Goal: Task Accomplishment & Management: Complete application form

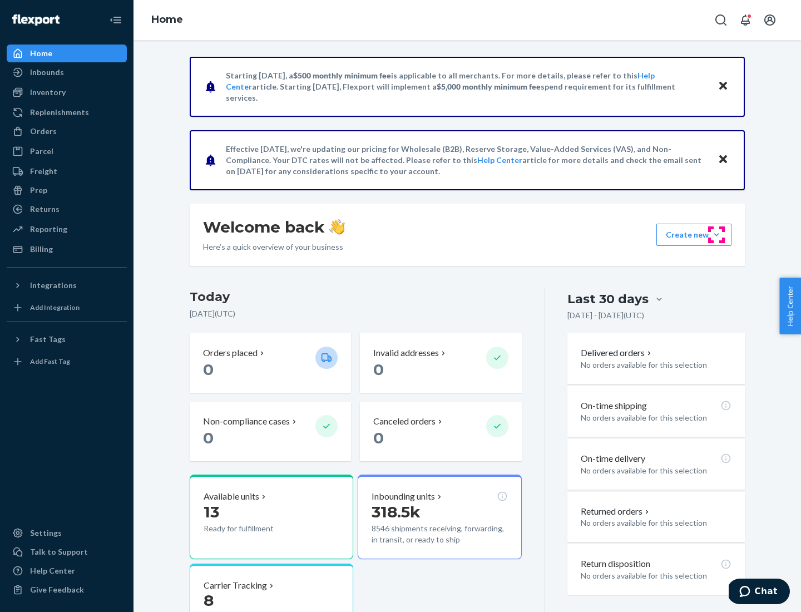
click at [717, 235] on button "Create new Create new inbound Create new order Create new product" at bounding box center [694, 235] width 75 height 22
click at [67, 72] on div "Inbounds" at bounding box center [67, 73] width 118 height 16
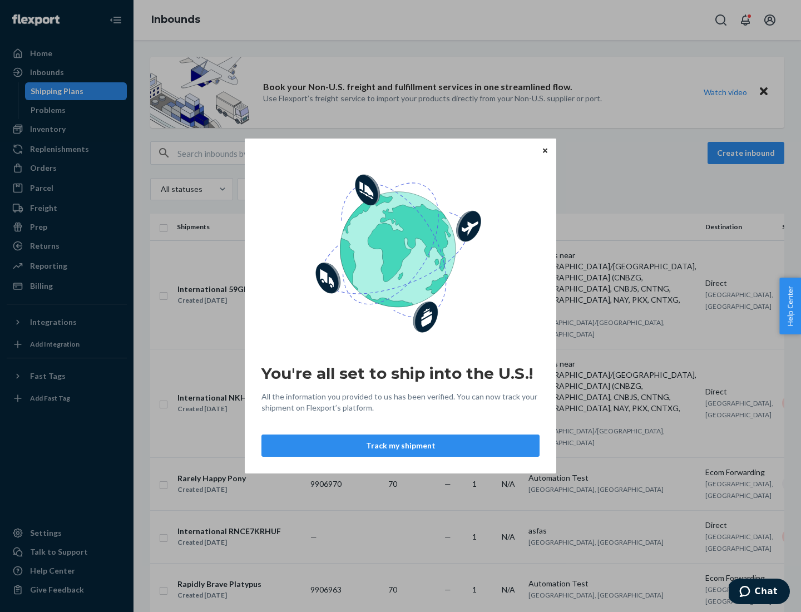
click at [545, 150] on icon "Close" at bounding box center [545, 150] width 4 height 4
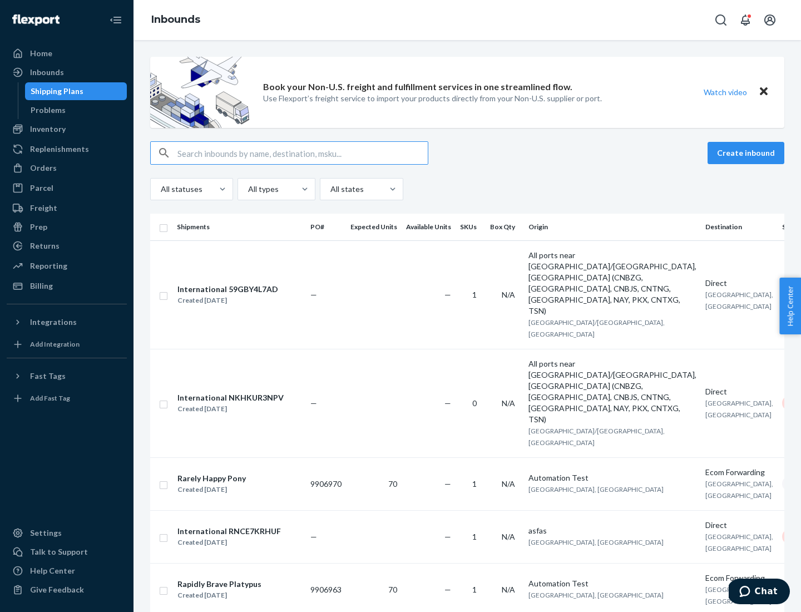
click at [748, 153] on button "Create inbound" at bounding box center [746, 153] width 77 height 22
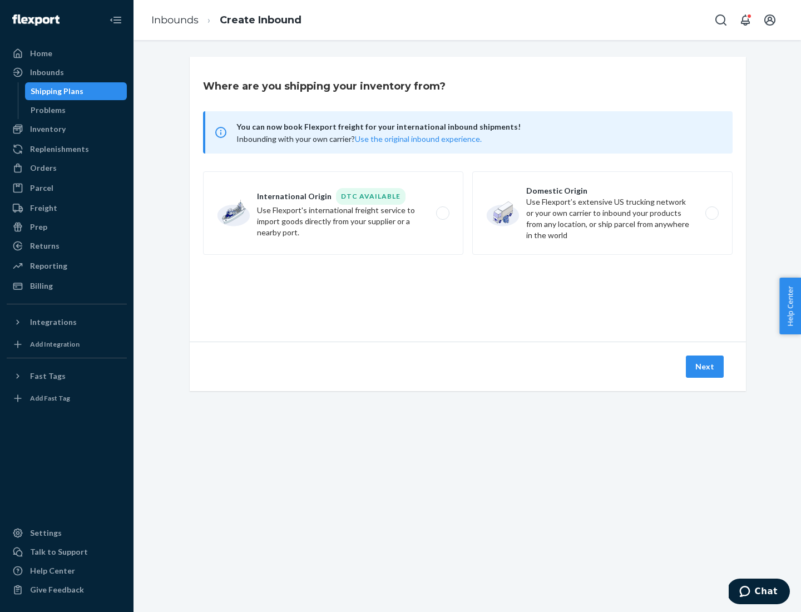
click at [603, 213] on label "Domestic Origin Use Flexport’s extensive US trucking network or your own carrie…" at bounding box center [603, 212] width 260 height 83
click at [712, 213] on input "Domestic Origin Use Flexport’s extensive US trucking network or your own carrie…" at bounding box center [715, 213] width 7 height 7
radio input "true"
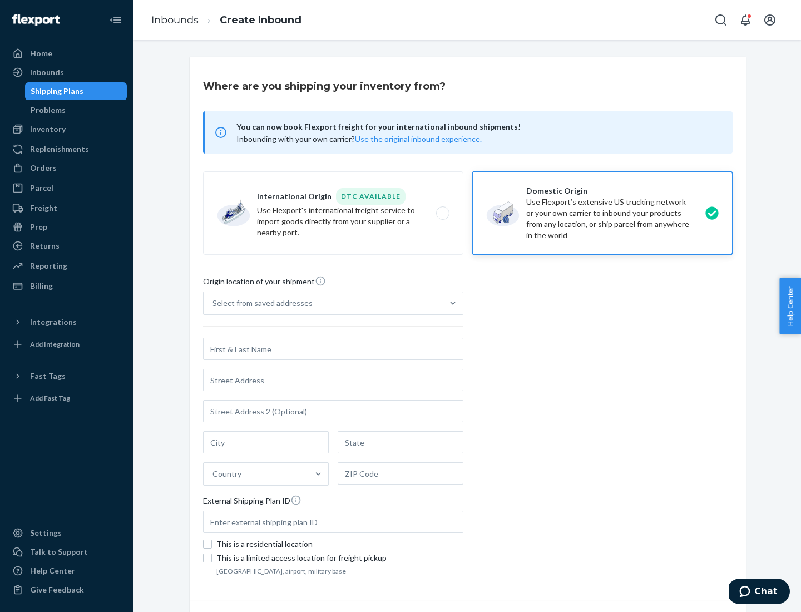
click at [323, 303] on div "Select from saved addresses" at bounding box center [323, 303] width 239 height 22
click at [214, 303] on input "Select from saved addresses" at bounding box center [213, 303] width 1 height 11
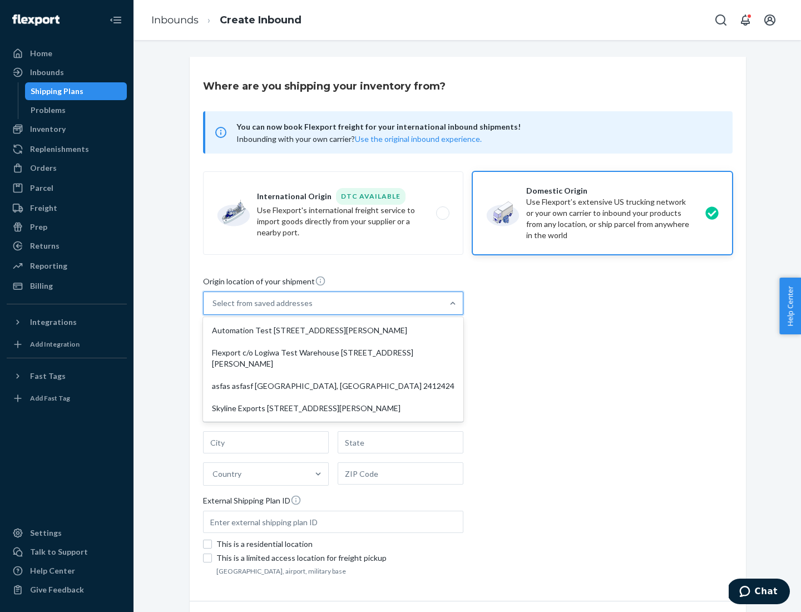
scroll to position [4, 0]
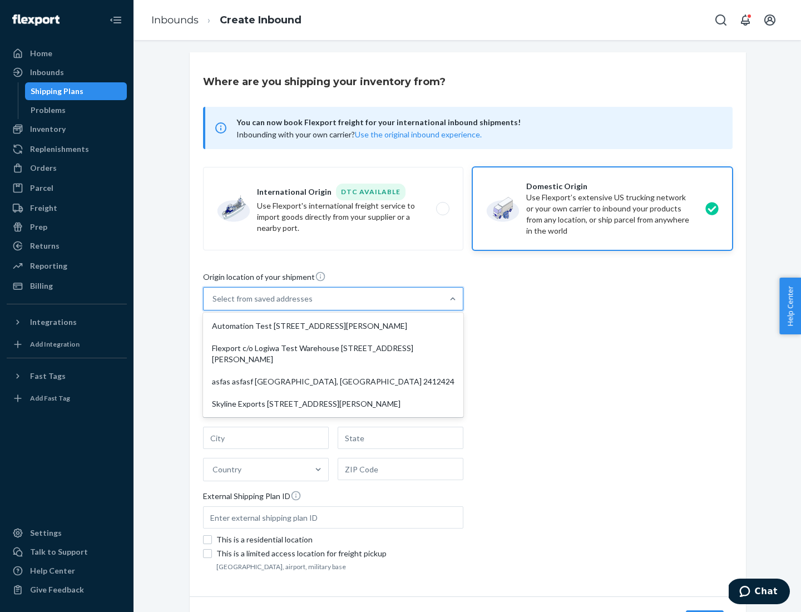
click at [333, 326] on div "Automation Test [STREET_ADDRESS][PERSON_NAME]" at bounding box center [333, 326] width 256 height 22
click at [214, 304] on input "option Automation Test [STREET_ADDRESS][PERSON_NAME] focused, 1 of 4. 4 results…" at bounding box center [213, 298] width 1 height 11
type input "Automation Test"
type input "[STREET_ADDRESS][PERSON_NAME]"
type input "9th Floor"
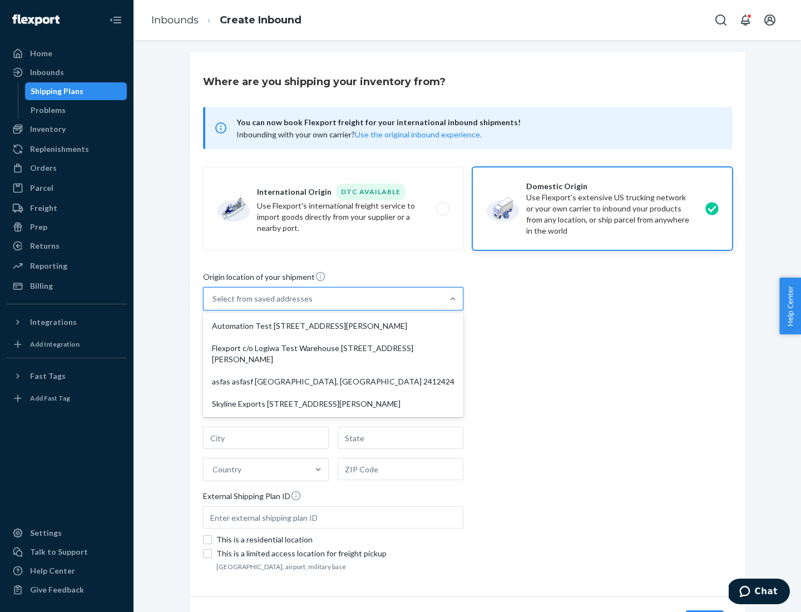
type input "[GEOGRAPHIC_DATA]"
type input "CA"
type input "94104"
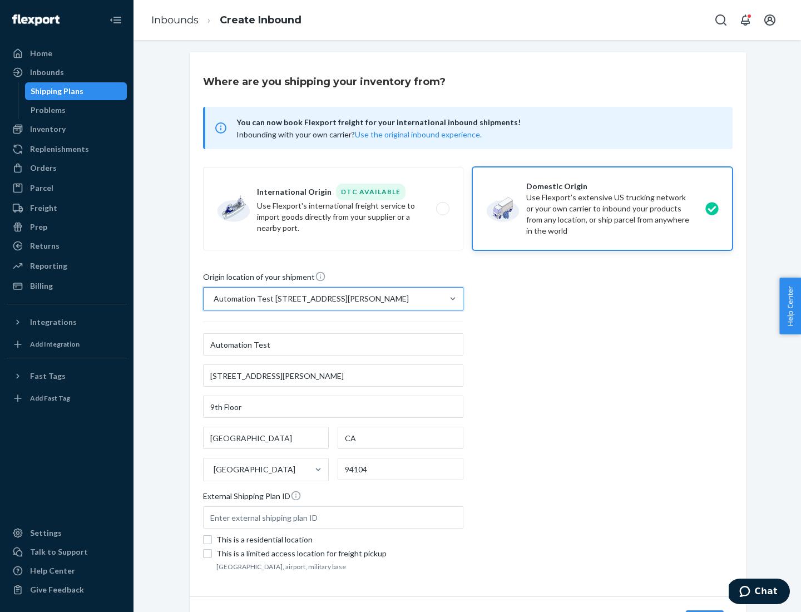
scroll to position [65, 0]
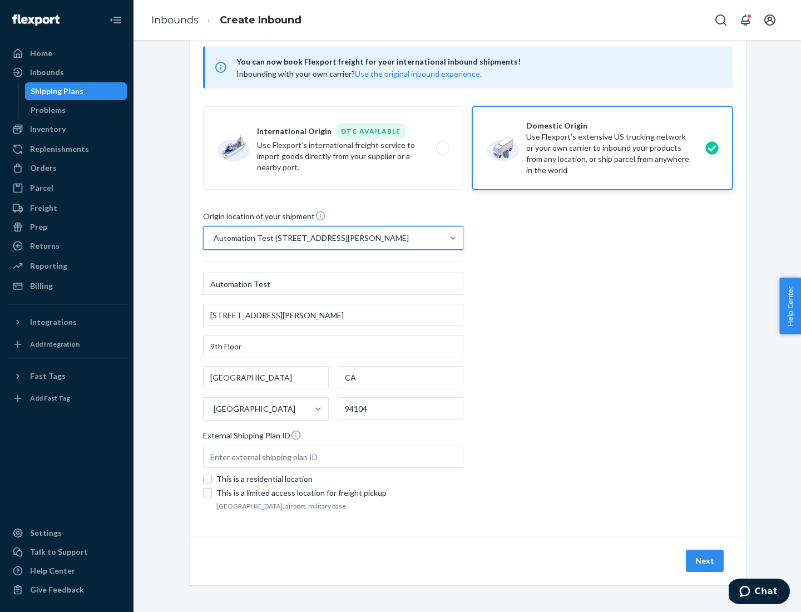
click at [706, 561] on button "Next" at bounding box center [705, 561] width 38 height 22
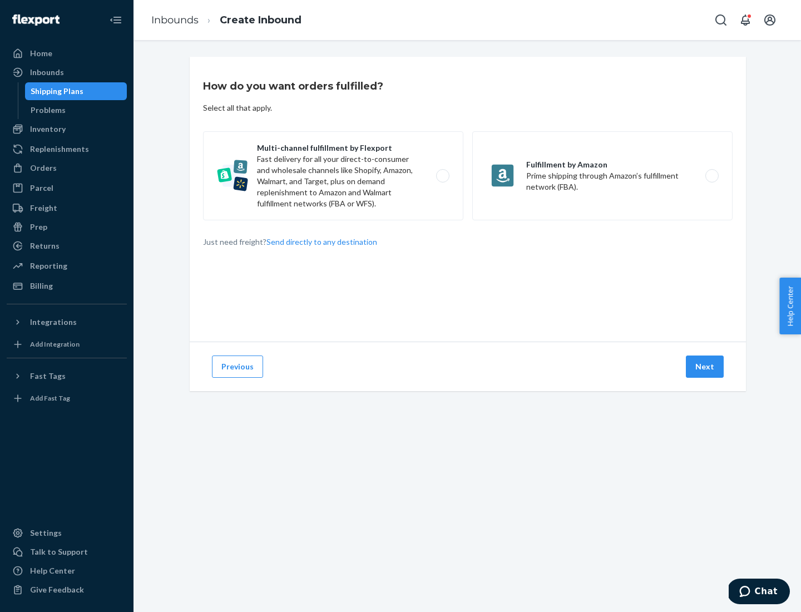
click at [333, 176] on label "Multi-channel fulfillment by Flexport Fast delivery for all your direct-to-cons…" at bounding box center [333, 175] width 260 height 89
click at [442, 176] on input "Multi-channel fulfillment by Flexport Fast delivery for all your direct-to-cons…" at bounding box center [445, 176] width 7 height 7
radio input "true"
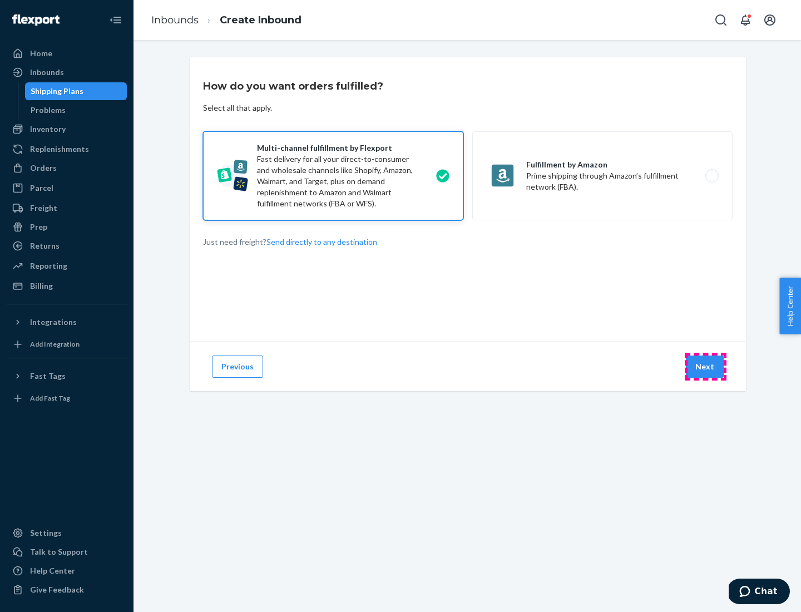
click at [706, 367] on button "Next" at bounding box center [705, 367] width 38 height 22
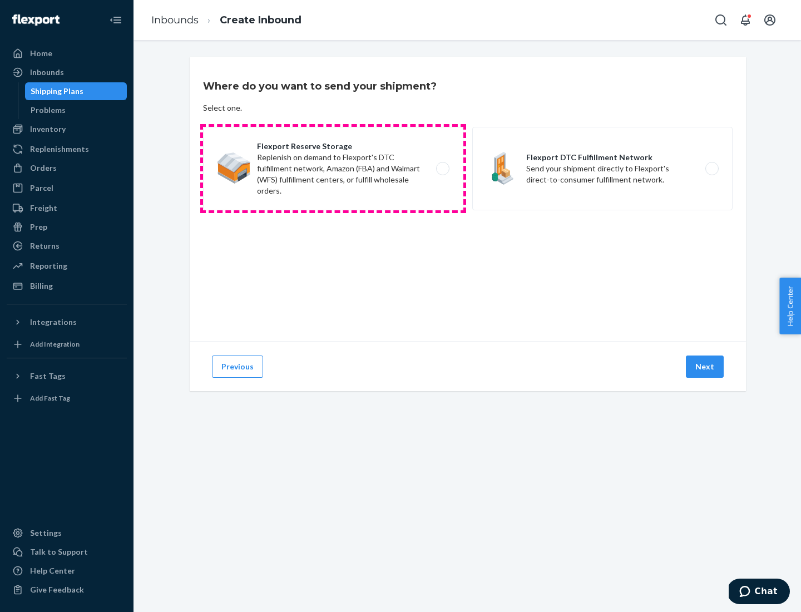
click at [333, 169] on label "Flexport Reserve Storage Replenish on demand to Flexport's DTC fulfillment netw…" at bounding box center [333, 168] width 260 height 83
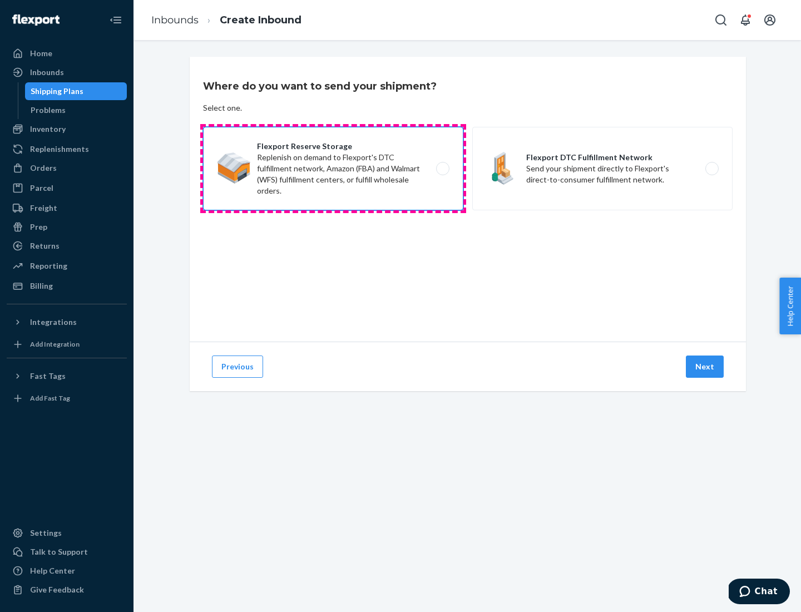
click at [442, 169] on input "Flexport Reserve Storage Replenish on demand to Flexport's DTC fulfillment netw…" at bounding box center [445, 168] width 7 height 7
radio input "true"
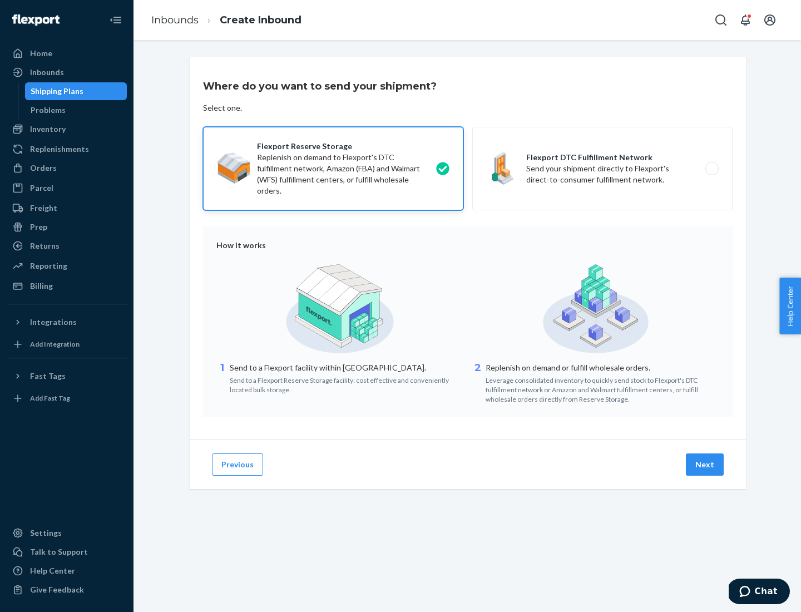
click at [706, 465] on button "Next" at bounding box center [705, 465] width 38 height 22
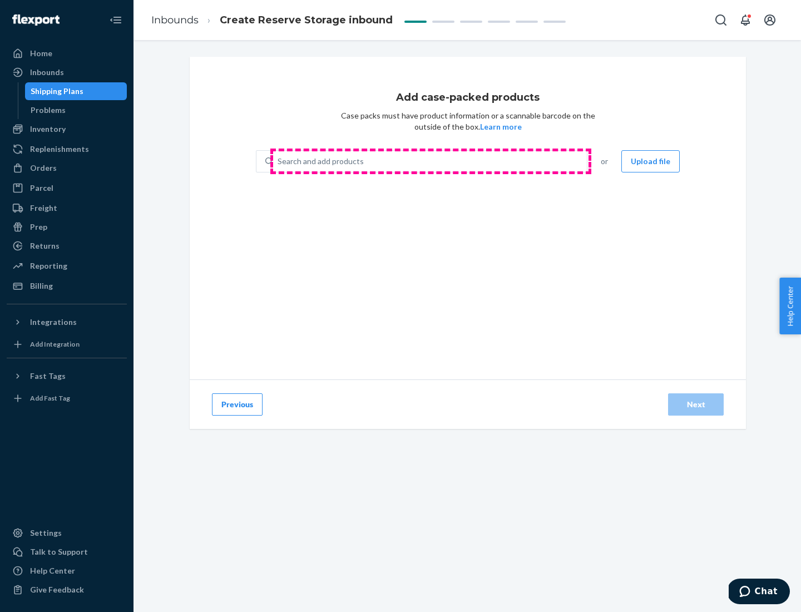
click at [431, 161] on div "Search and add products" at bounding box center [430, 161] width 314 height 20
click at [279, 161] on input "Search and add products" at bounding box center [278, 161] width 1 height 11
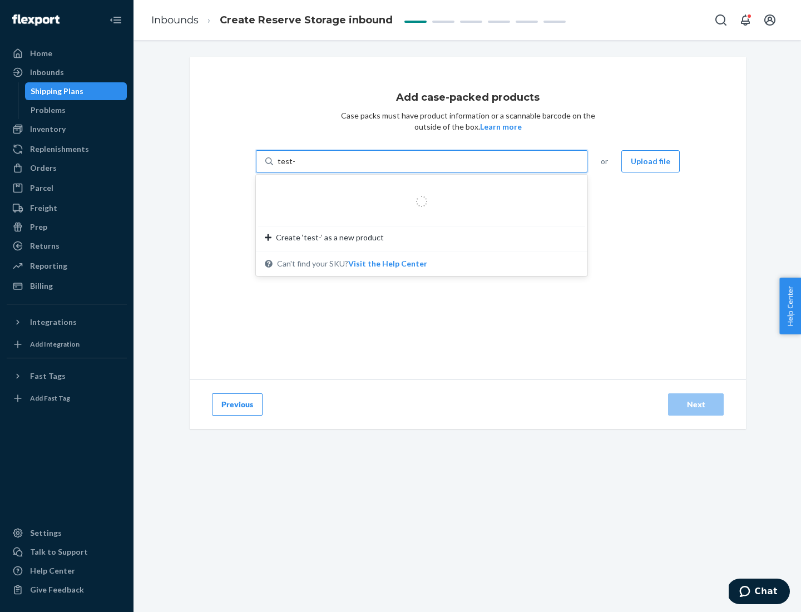
type input "test-syn"
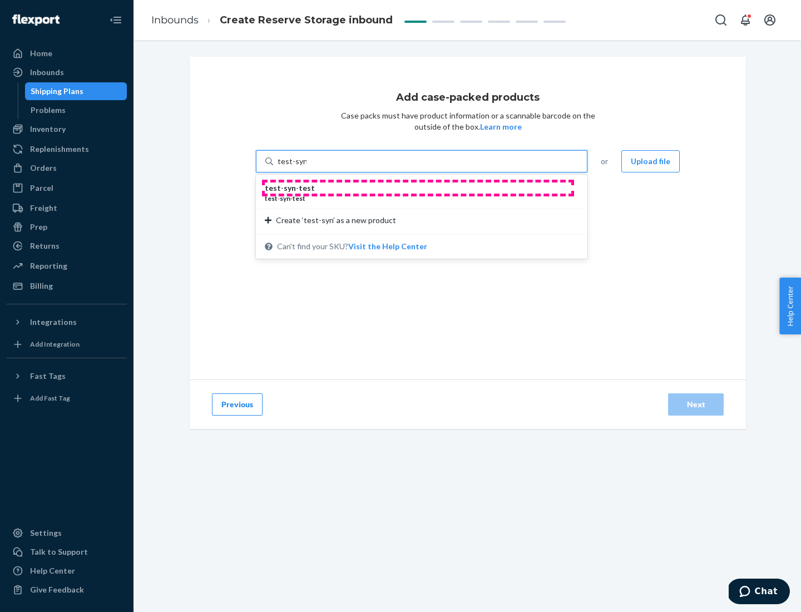
click at [418, 188] on div "test - syn - test" at bounding box center [417, 188] width 305 height 11
click at [307, 167] on input "test-syn" at bounding box center [292, 161] width 29 height 11
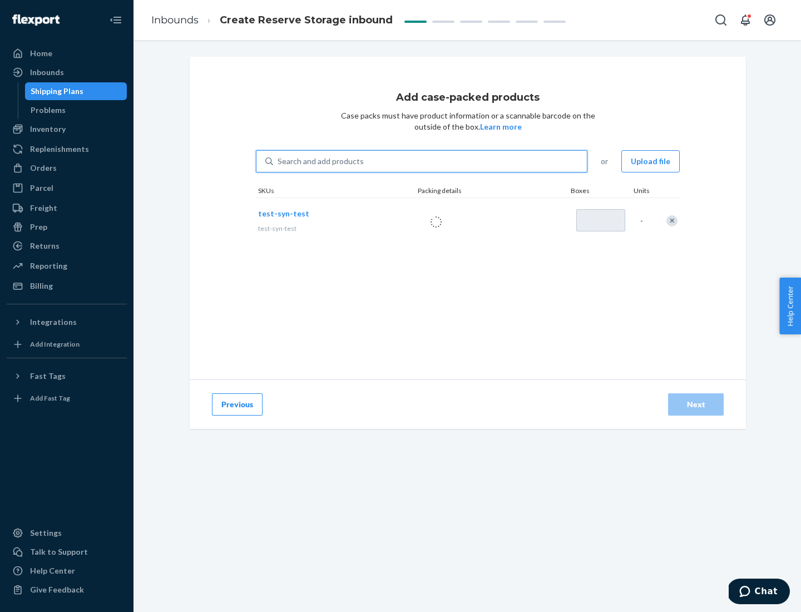
type input "1"
click at [696, 405] on div "Next" at bounding box center [696, 404] width 37 height 11
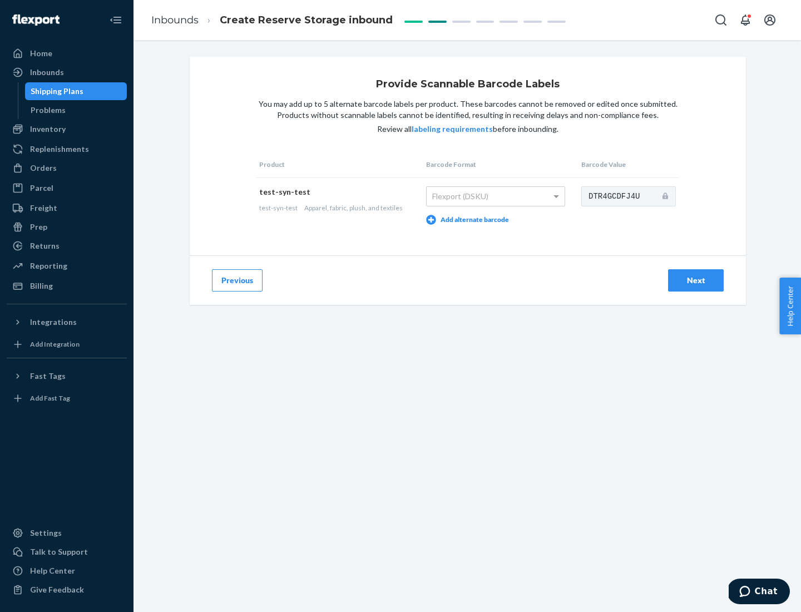
click at [696, 280] on div "Next" at bounding box center [696, 280] width 37 height 11
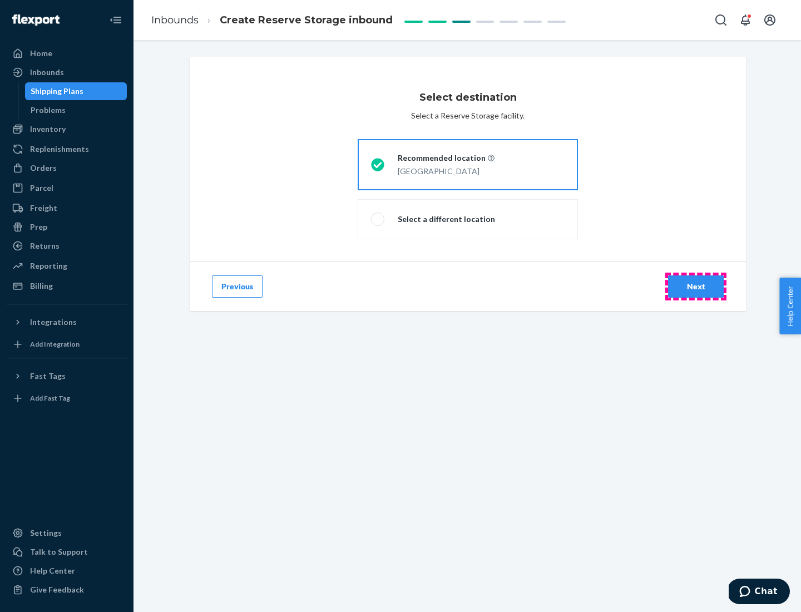
click at [696, 287] on div "Next" at bounding box center [696, 286] width 37 height 11
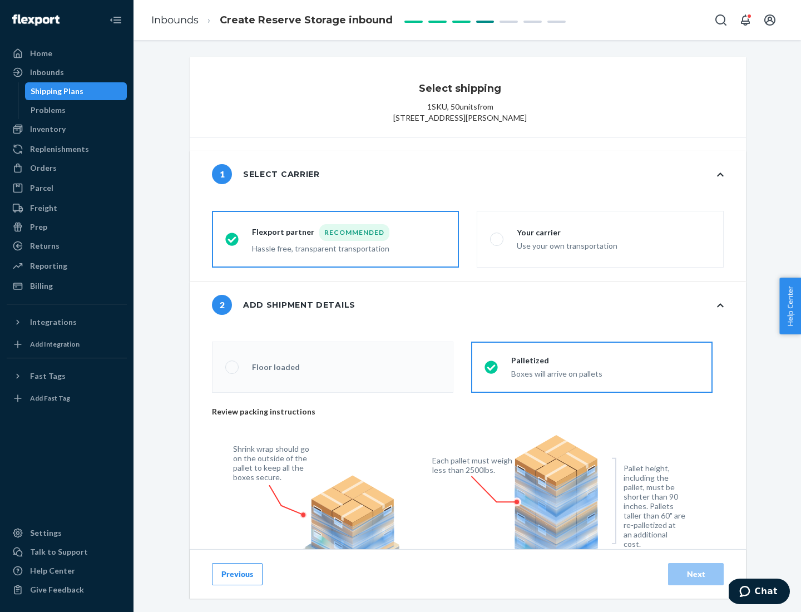
radio input "false"
type input "1"
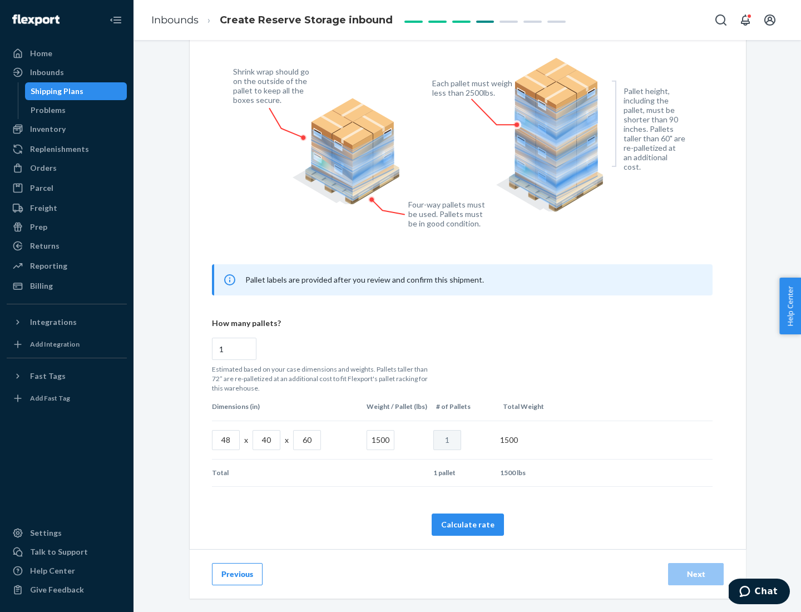
click at [468, 524] on button "Calculate rate" at bounding box center [468, 525] width 72 height 22
radio input "false"
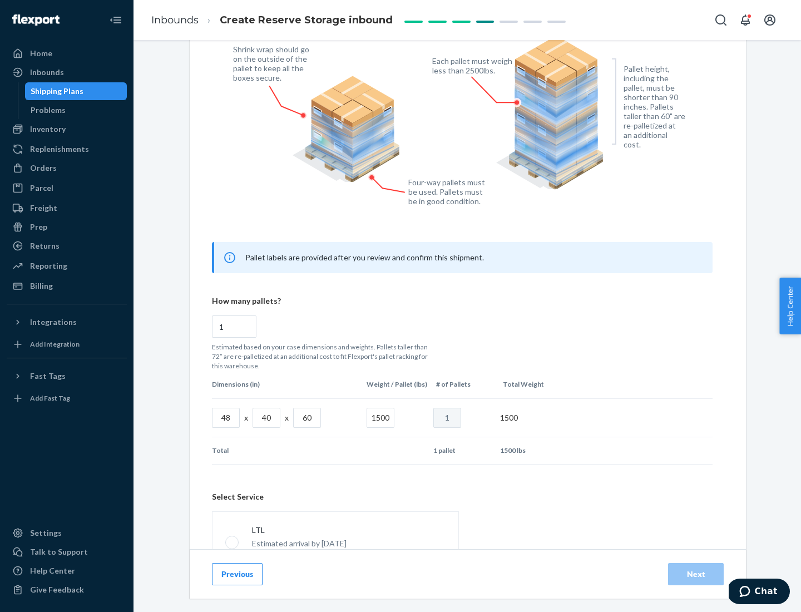
scroll to position [492, 0]
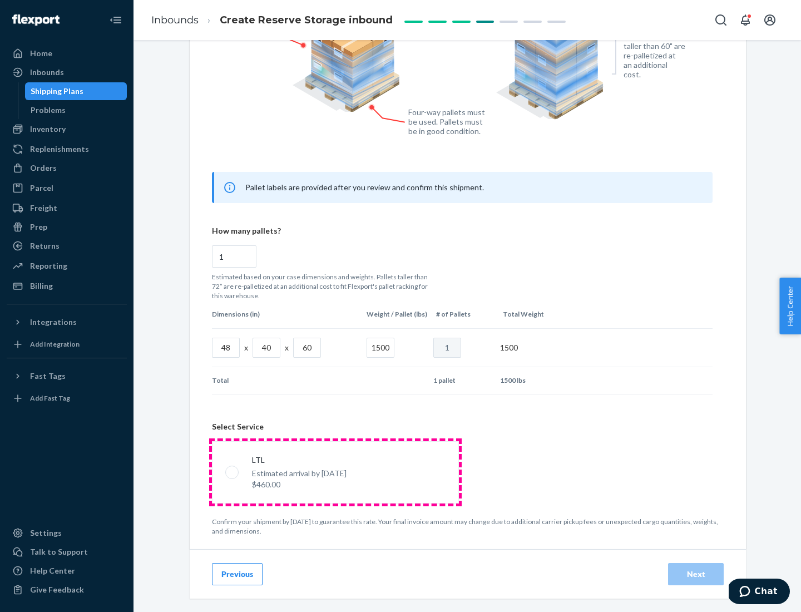
click at [335, 472] on p "Estimated arrival by [DATE]" at bounding box center [299, 473] width 95 height 11
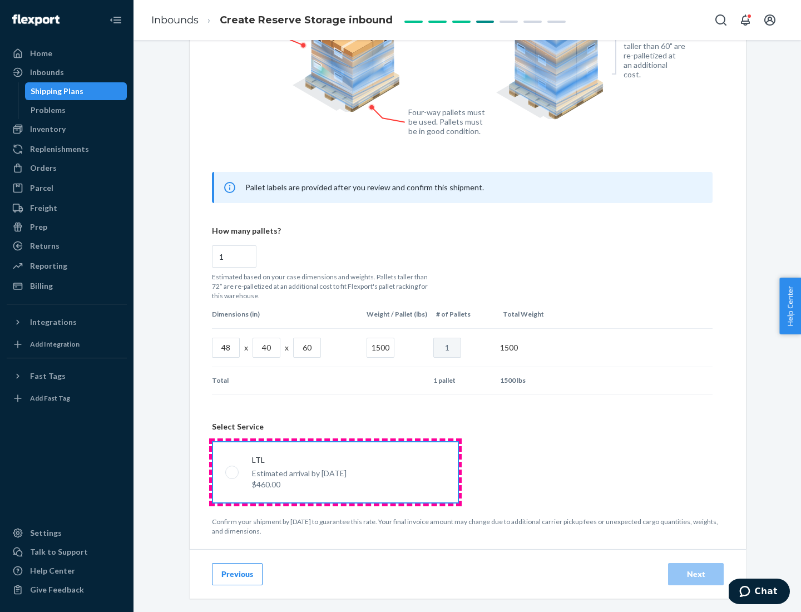
click at [233, 472] on input "LTL Estimated arrival by [DATE] $460.00" at bounding box center [228, 472] width 7 height 7
radio input "true"
radio input "false"
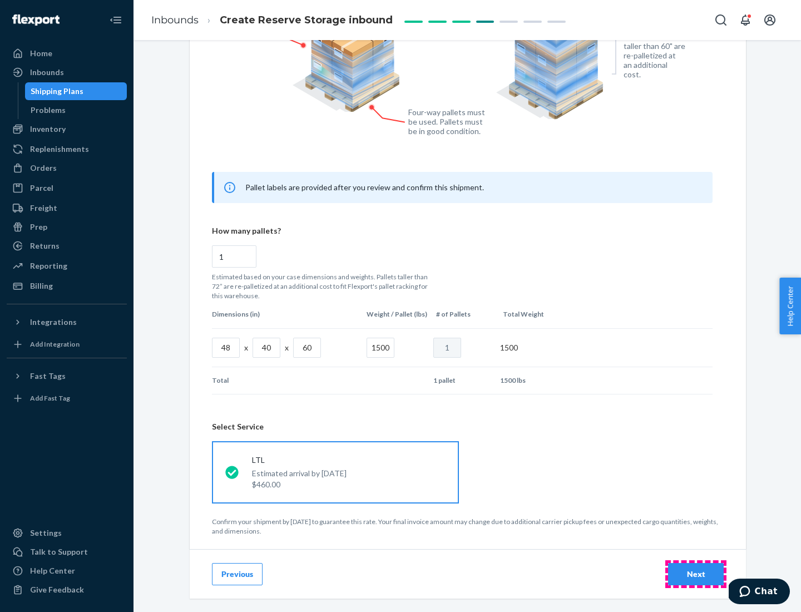
click at [696, 574] on div "Next" at bounding box center [696, 574] width 37 height 11
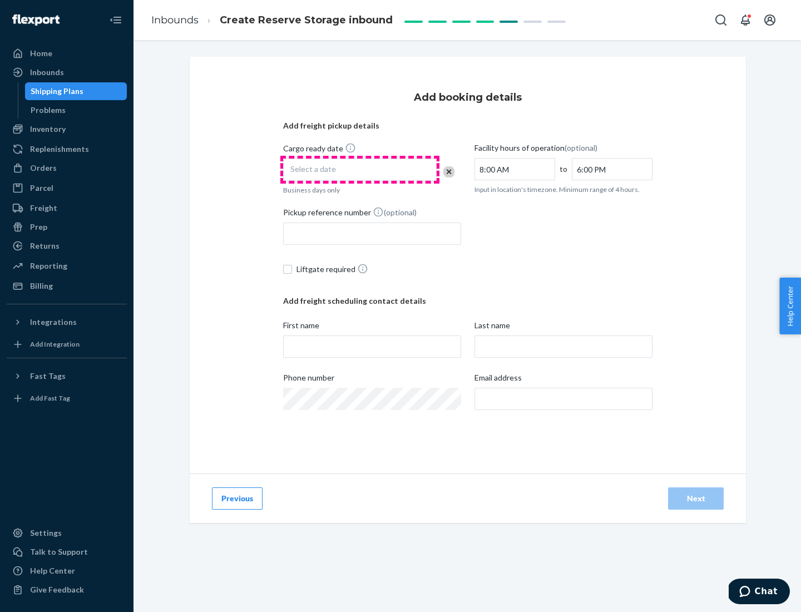
click at [360, 170] on div "Select a date" at bounding box center [360, 170] width 154 height 22
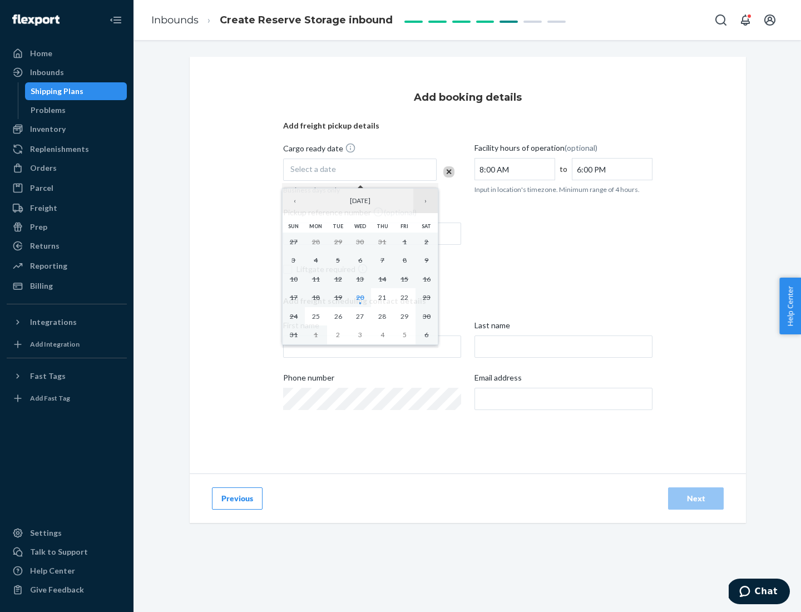
click at [426, 201] on button "›" at bounding box center [426, 201] width 24 height 24
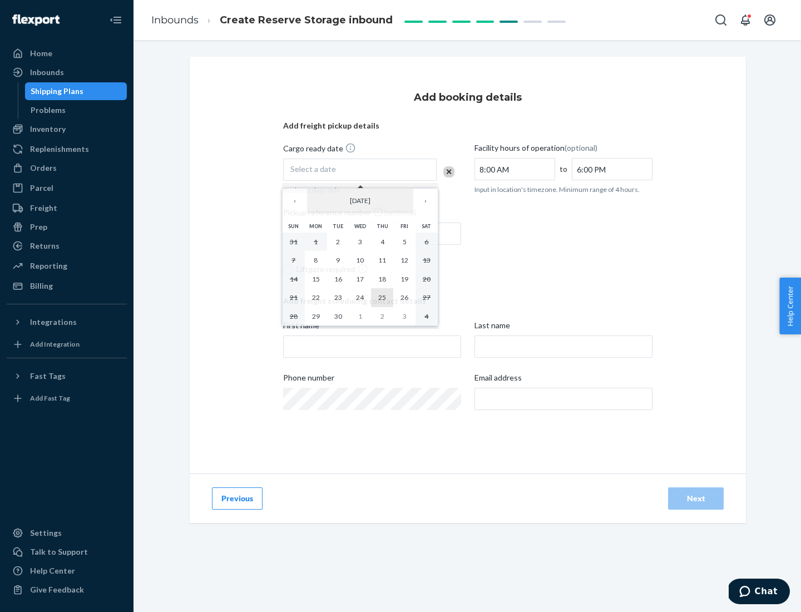
click at [382, 297] on abbr "25" at bounding box center [382, 297] width 8 height 8
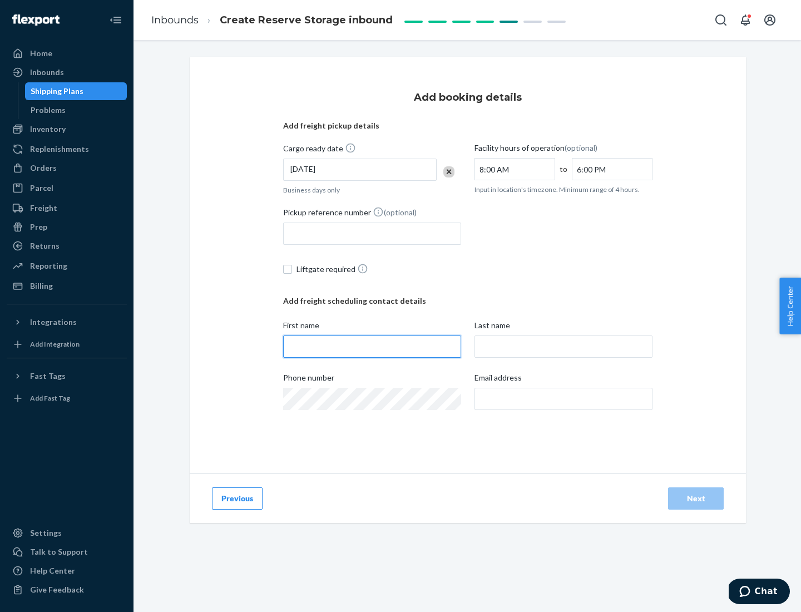
click at [372, 347] on input "First name" at bounding box center [372, 347] width 178 height 22
type input "[PERSON_NAME]"
click at [564, 347] on input "Last name" at bounding box center [564, 347] width 178 height 22
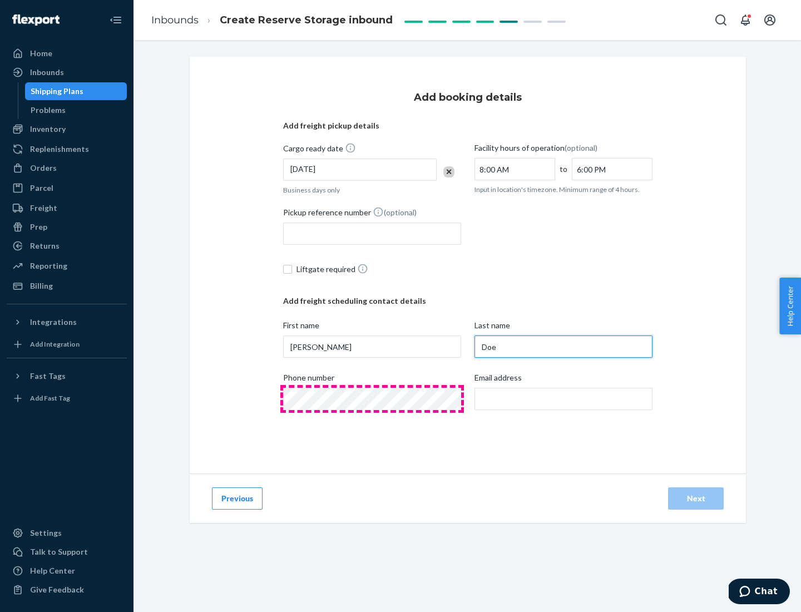
type input "Doe"
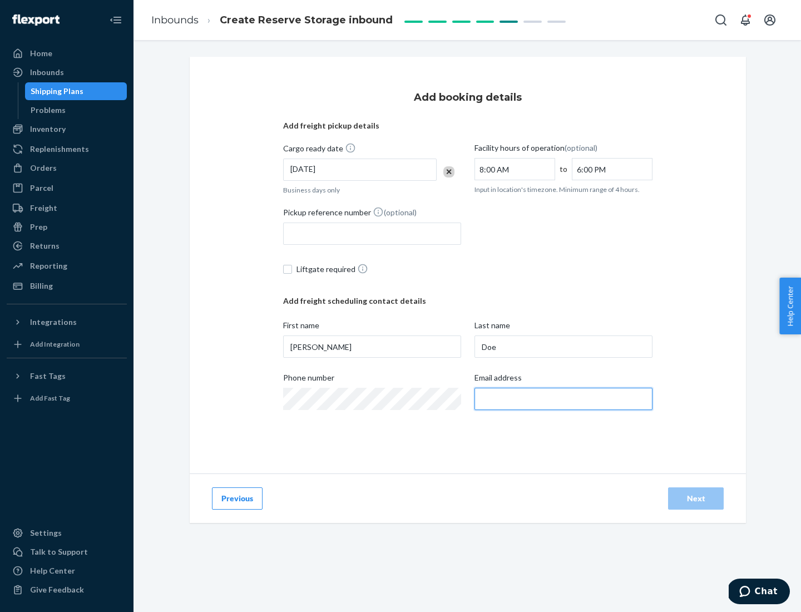
click at [564, 399] on input "Email address" at bounding box center [564, 399] width 178 height 22
type input "[EMAIL_ADDRESS][DOMAIN_NAME]"
click at [696, 499] on div "Next" at bounding box center [696, 498] width 37 height 11
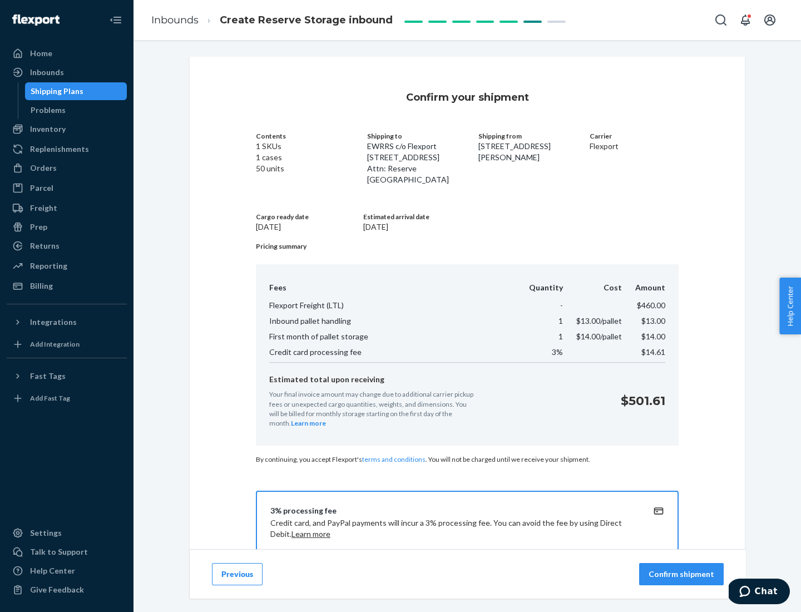
scroll to position [160, 0]
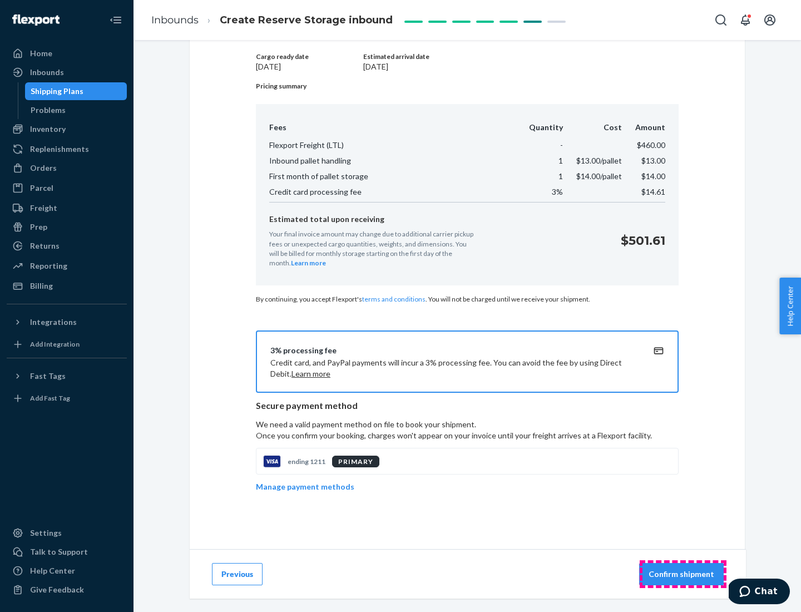
click at [683, 574] on p "Confirm shipment" at bounding box center [682, 574] width 66 height 11
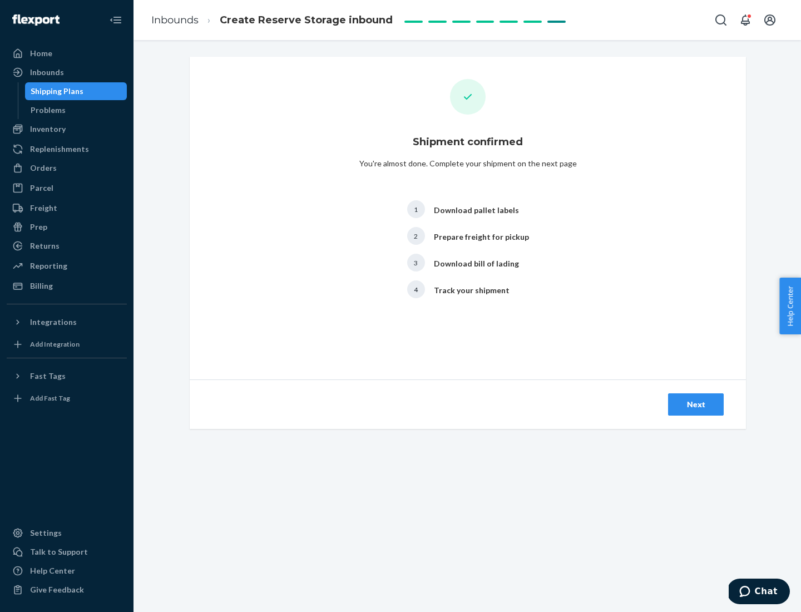
click at [696, 405] on div "Next" at bounding box center [696, 404] width 37 height 11
